Goal: Check status: Check status

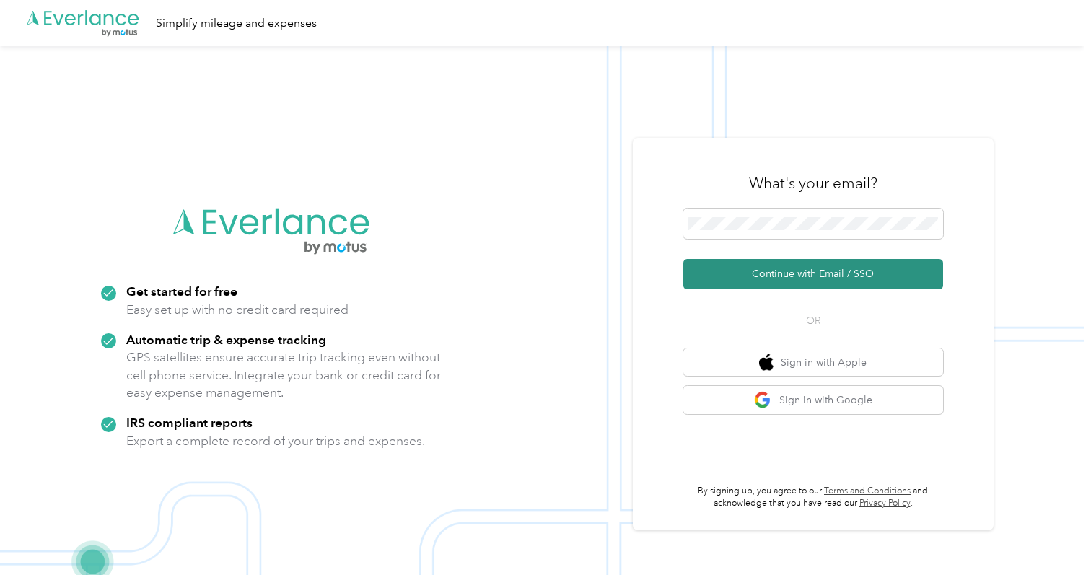
click at [803, 273] on button "Continue with Email / SSO" at bounding box center [813, 274] width 260 height 30
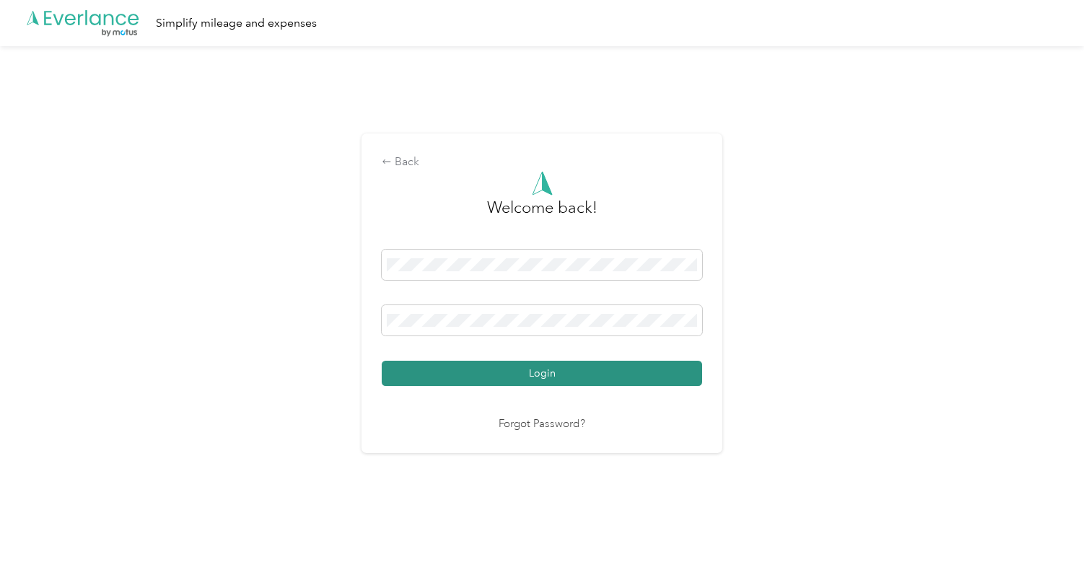
click at [556, 385] on button "Login" at bounding box center [542, 373] width 320 height 25
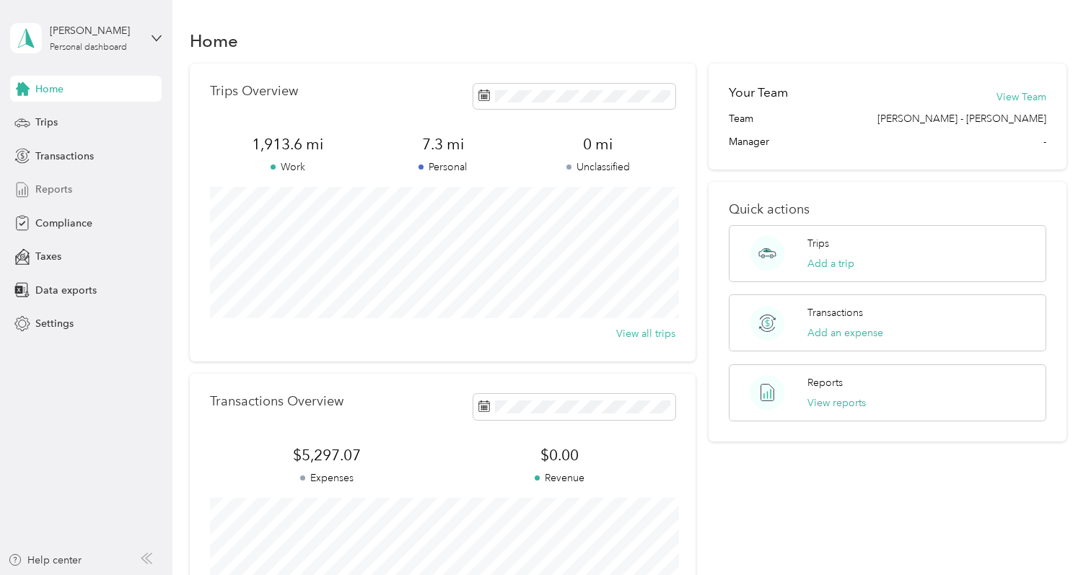
click at [57, 188] on span "Reports" at bounding box center [53, 189] width 37 height 15
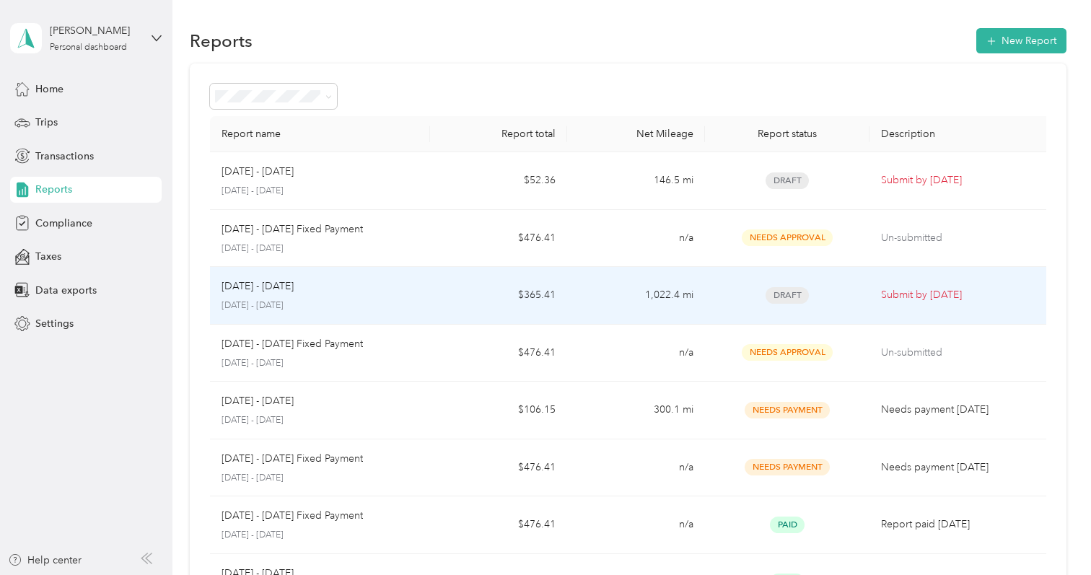
click at [271, 287] on p "[DATE] - [DATE]" at bounding box center [258, 287] width 72 height 16
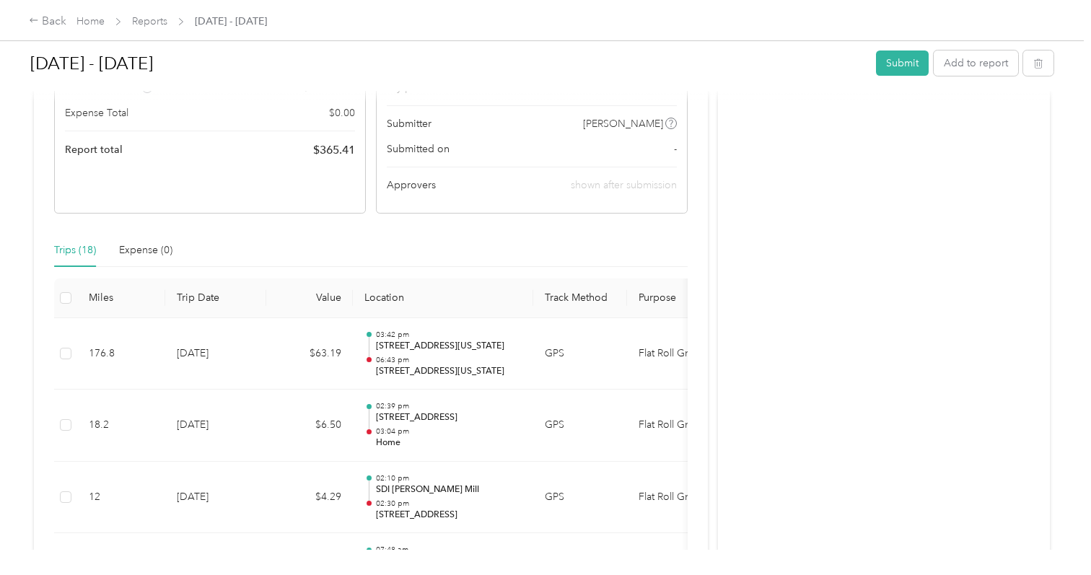
scroll to position [173, 0]
